Goal: Information Seeking & Learning: Learn about a topic

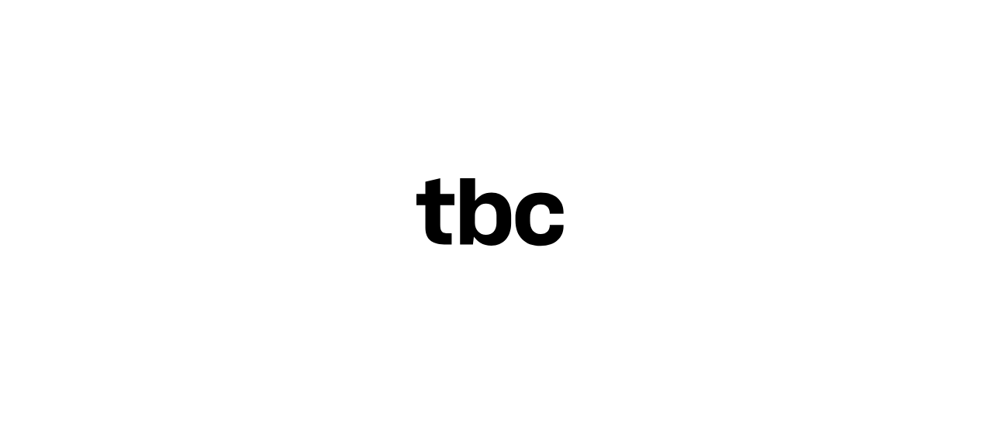
scroll to position [65, 0]
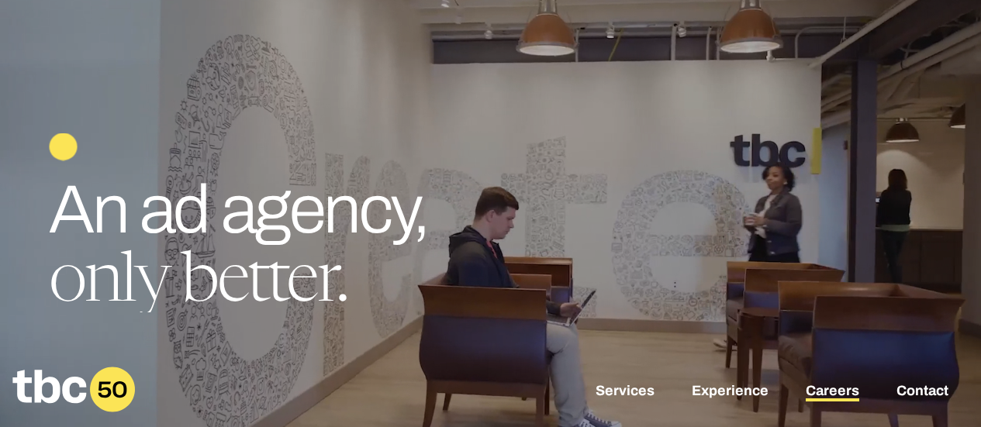
click at [842, 384] on link "Careers" at bounding box center [833, 392] width 54 height 19
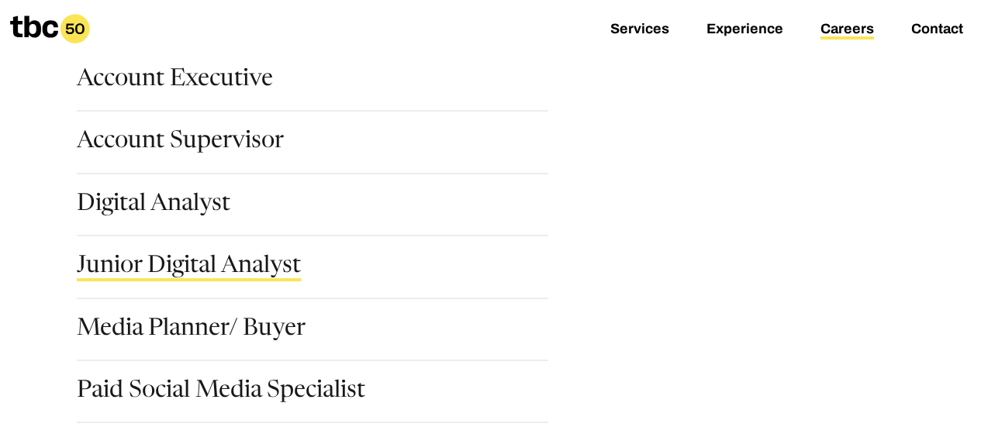
scroll to position [270, 0]
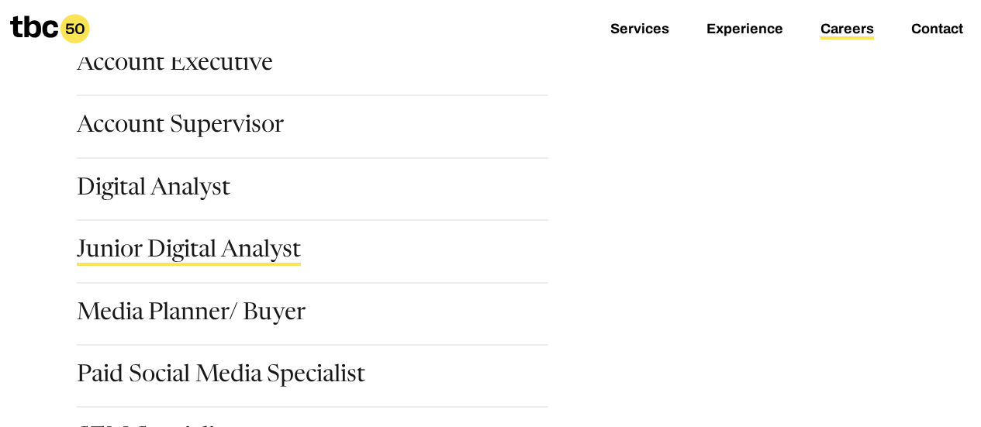
click at [200, 245] on link "Junior Digital Analyst" at bounding box center [189, 253] width 224 height 26
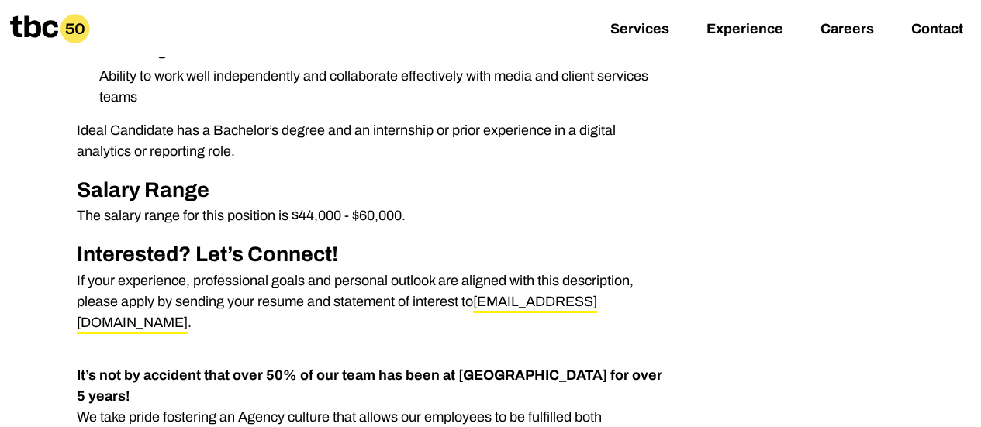
scroll to position [898, 0]
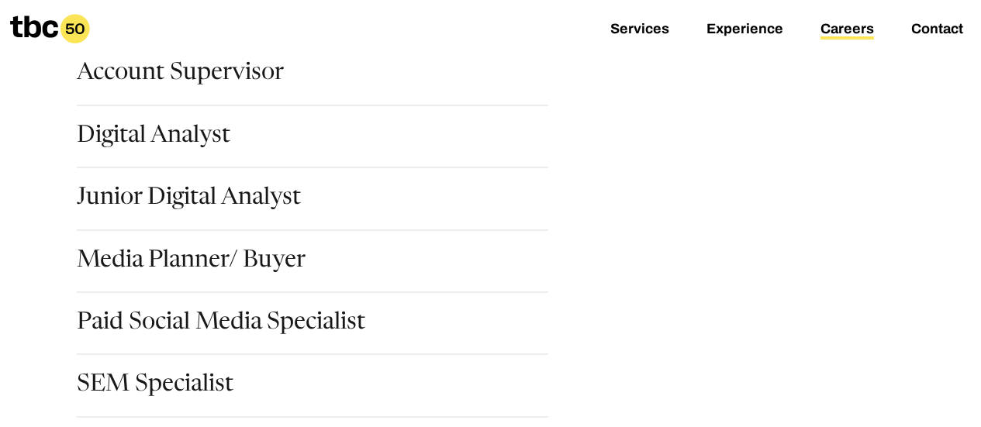
scroll to position [330, 0]
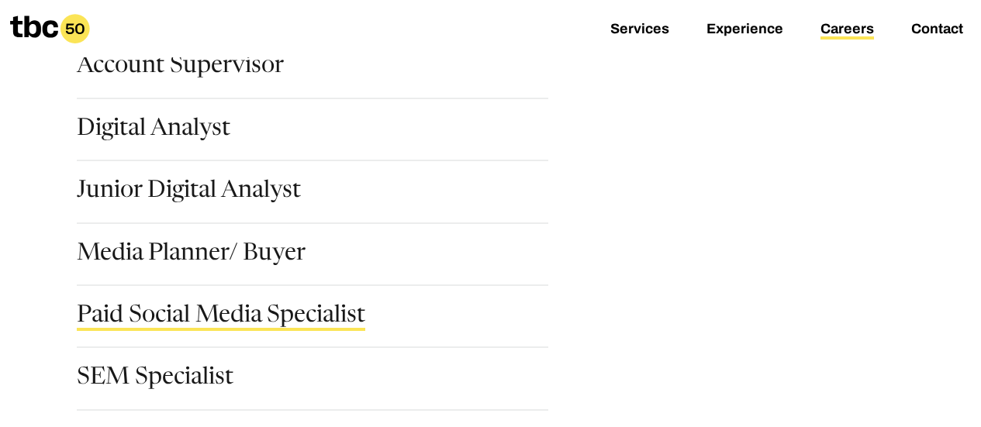
click at [220, 308] on link "Paid Social Media Specialist" at bounding box center [221, 318] width 289 height 26
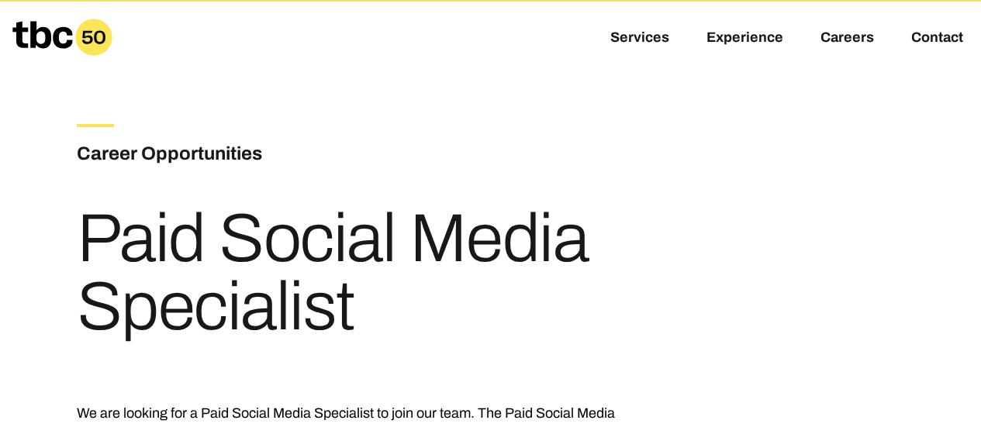
click at [220, 308] on h1 "Paid Social Media Specialist" at bounding box center [375, 273] width 596 height 137
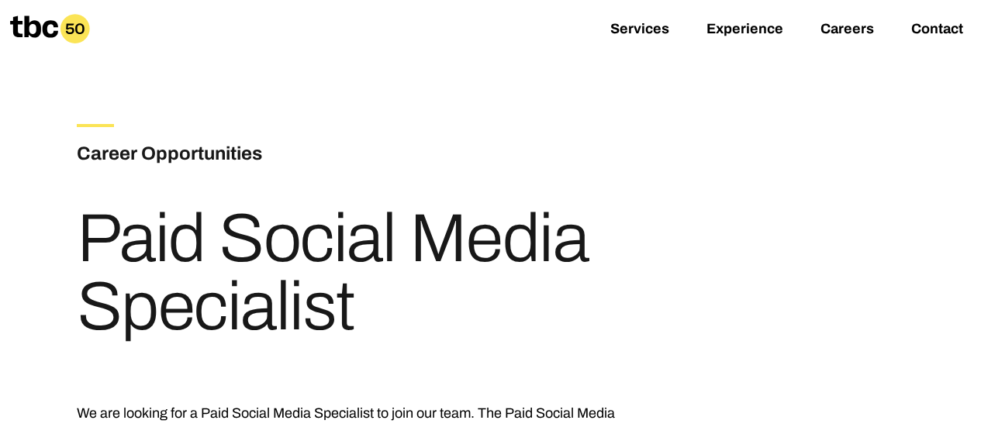
scroll to position [231, 0]
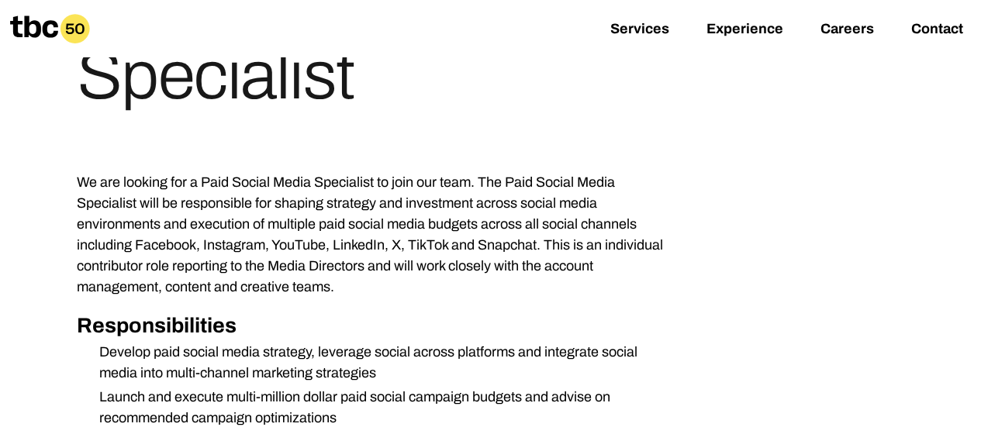
click at [247, 266] on p "We are looking for a Paid Social Media Specialist to join our team. The Paid So…" at bounding box center [375, 235] width 596 height 126
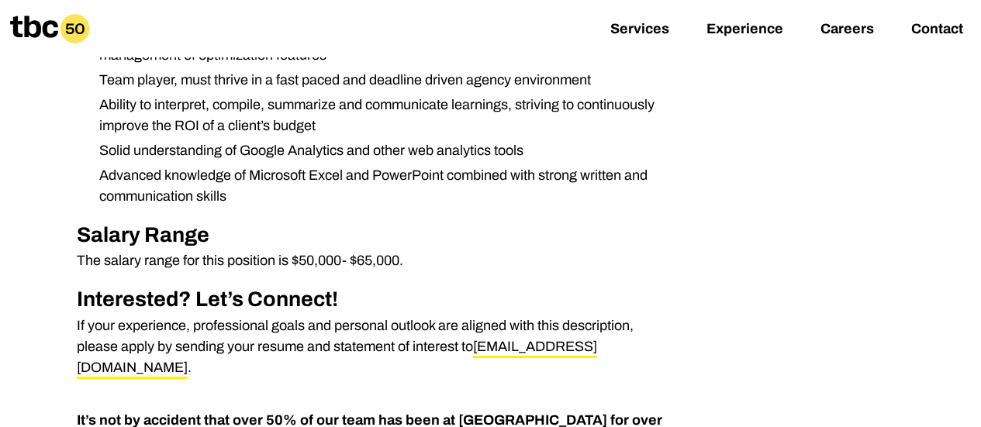
scroll to position [627, 0]
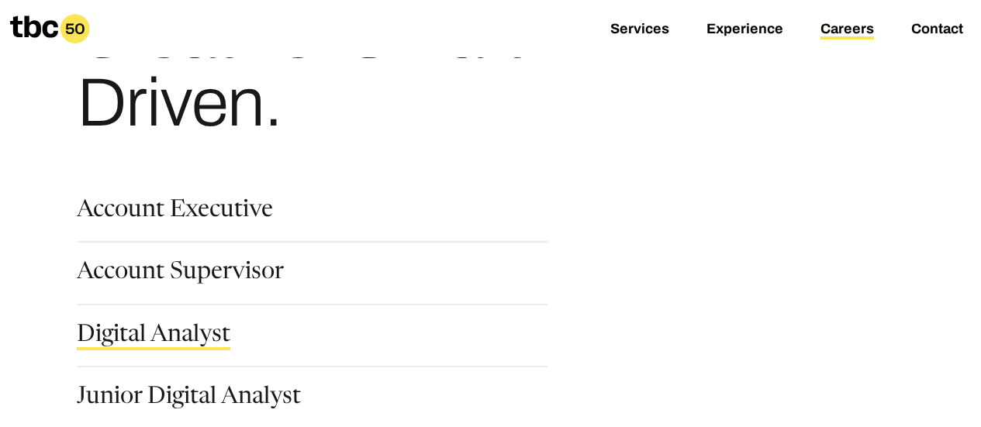
scroll to position [124, 0]
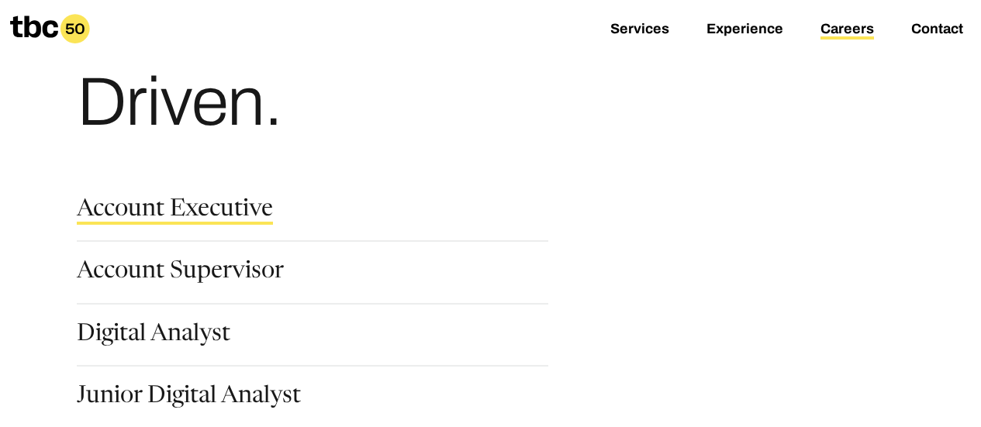
click at [167, 217] on link "Account Executive" at bounding box center [175, 212] width 196 height 26
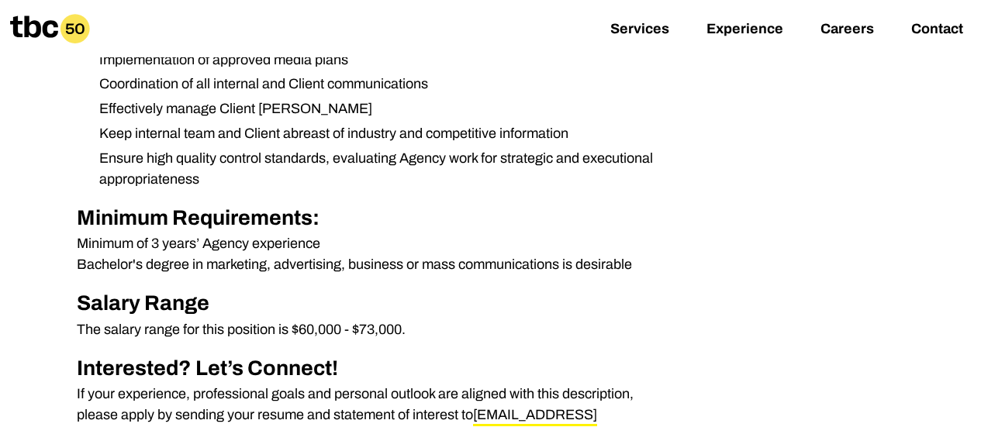
scroll to position [667, 0]
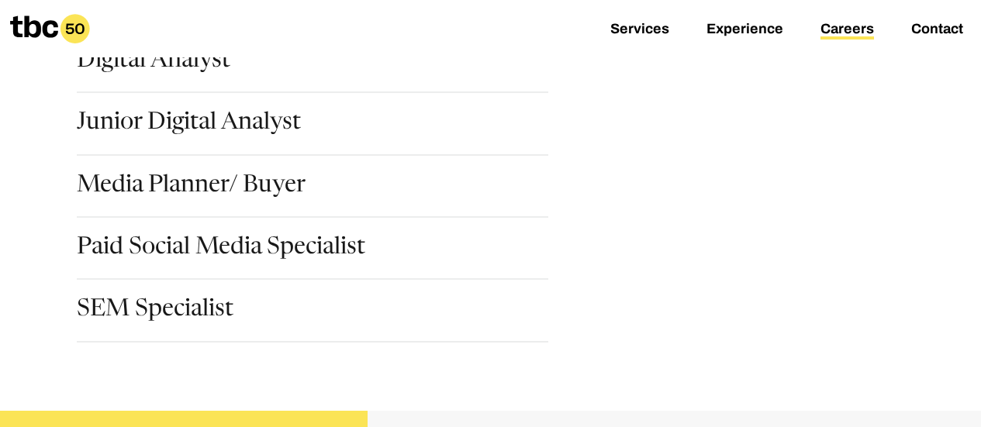
scroll to position [403, 0]
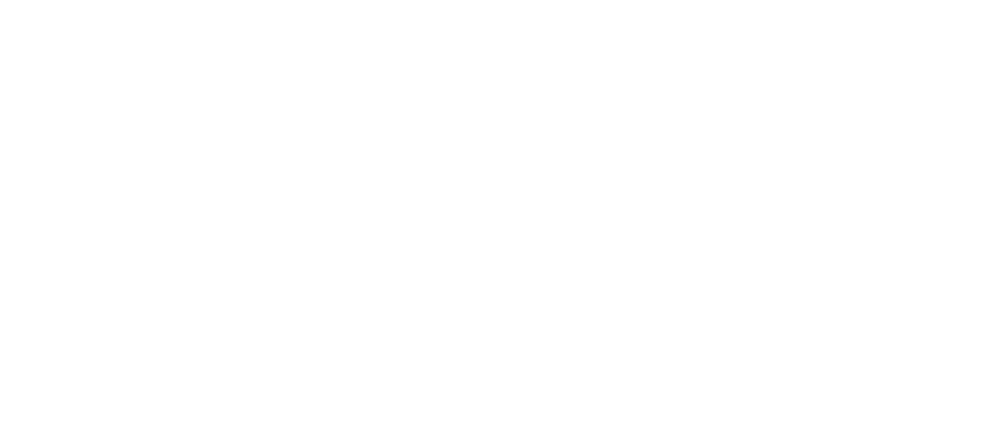
scroll to position [65, 0]
